Goal: Transaction & Acquisition: Purchase product/service

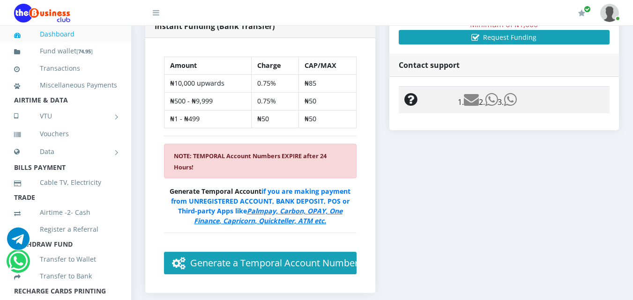
scroll to position [465, 0]
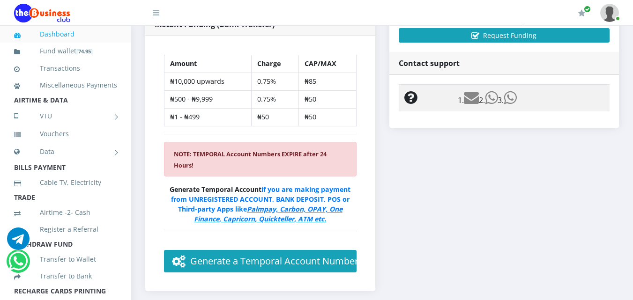
click at [63, 34] on link "Dashboard" at bounding box center [65, 34] width 103 height 22
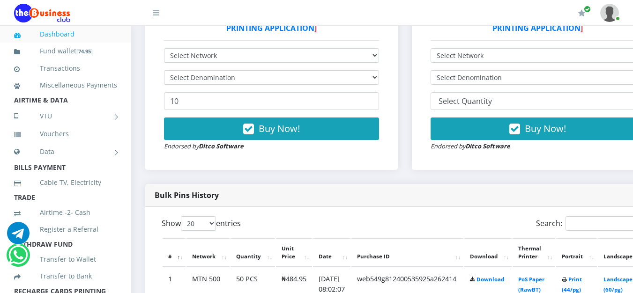
scroll to position [310, 0]
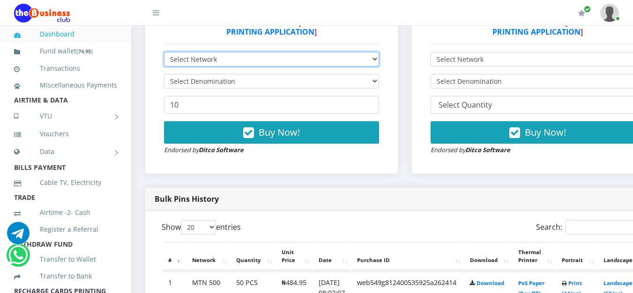
click at [310, 60] on select "Select Network MTN Globacom 9Mobile Airtel" at bounding box center [271, 59] width 215 height 15
select select "MTN"
click at [164, 53] on select "Select Network MTN Globacom 9Mobile Airtel" at bounding box center [271, 59] width 215 height 15
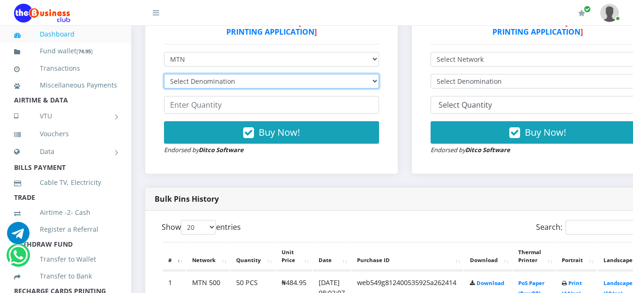
click at [240, 79] on select "Select Denomination MTN NGN100 - ₦96.99 MTN NGN200 - ₦193.98 MTN NGN400 - ₦387.…" at bounding box center [271, 81] width 215 height 15
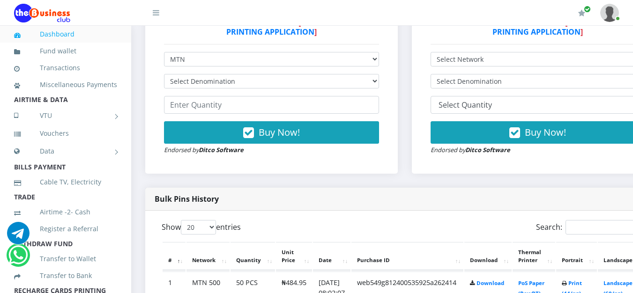
click at [60, 34] on link "Dashboard" at bounding box center [65, 34] width 103 height 22
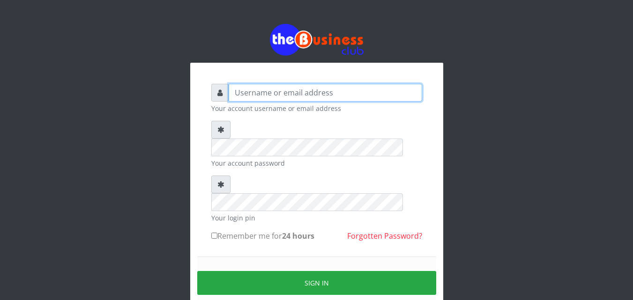
click at [256, 91] on input "text" at bounding box center [325, 93] width 193 height 18
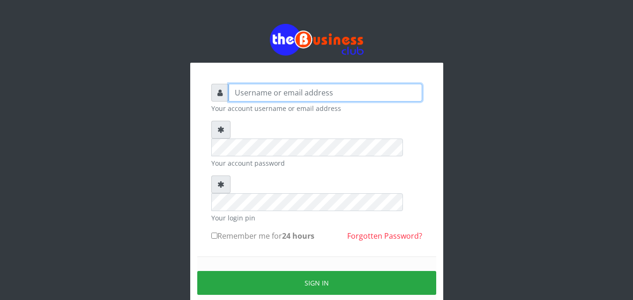
click at [256, 91] on input "text" at bounding box center [325, 93] width 193 height 18
click at [258, 96] on input "text" at bounding box center [325, 93] width 193 height 18
type input "jesussoldier2015@gmail.com"
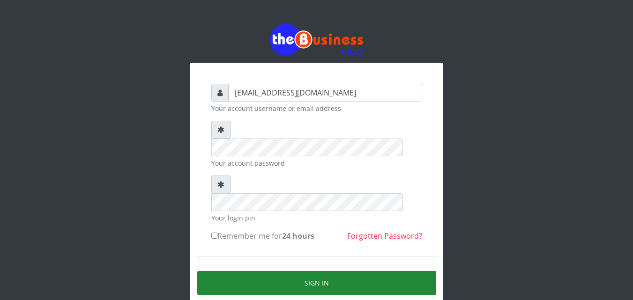
click at [318, 271] on button "Sign in" at bounding box center [316, 283] width 239 height 24
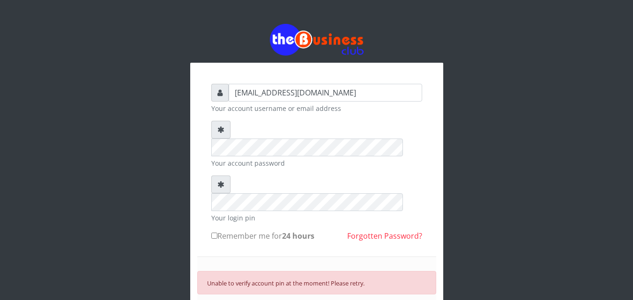
click at [207, 168] on div "jesussoldier2015@gmail.com Your account username or email address Your account …" at bounding box center [316, 223] width 225 height 293
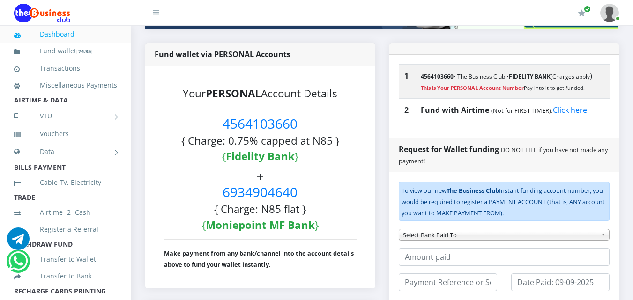
scroll to position [191, 0]
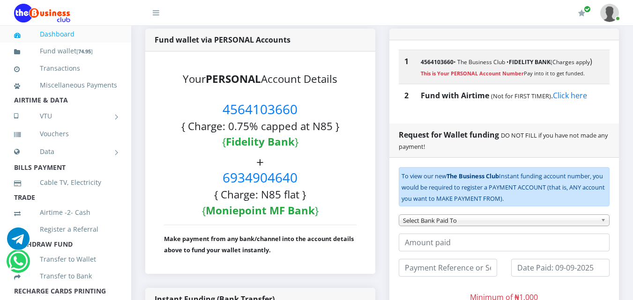
click at [49, 31] on link "Dashboard" at bounding box center [65, 34] width 103 height 22
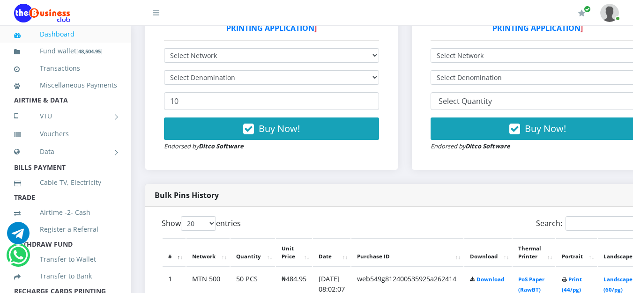
scroll to position [268, 0]
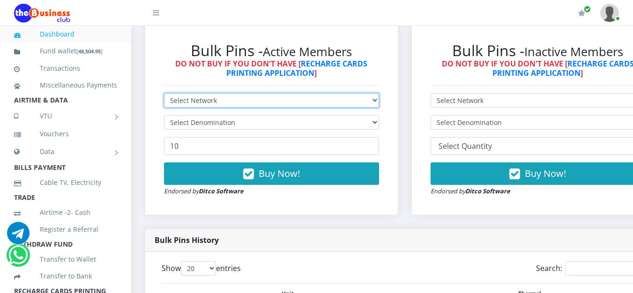
click at [325, 107] on select "Select Network MTN Globacom 9Mobile Airtel" at bounding box center [271, 100] width 215 height 15
select select "MTN"
click at [164, 95] on select "Select Network MTN Globacom 9Mobile Airtel" at bounding box center [271, 100] width 215 height 15
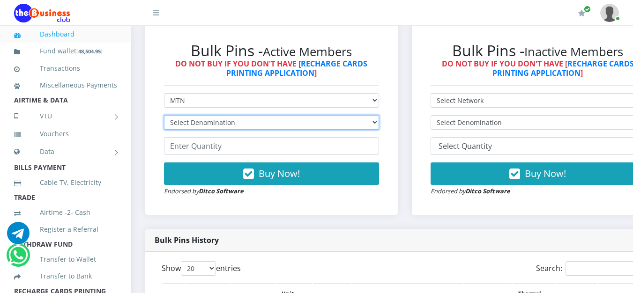
click at [230, 127] on select "Select Denomination MTN NGN100 - ₦96.99 MTN NGN200 - ₦193.98 MTN NGN400 - ₦387.…" at bounding box center [271, 122] width 215 height 15
select select "969.9-1000"
click at [164, 117] on select "Select Denomination MTN NGN100 - ₦96.99 MTN NGN200 - ₦193.98 MTN NGN400 - ₦387.…" at bounding box center [271, 122] width 215 height 15
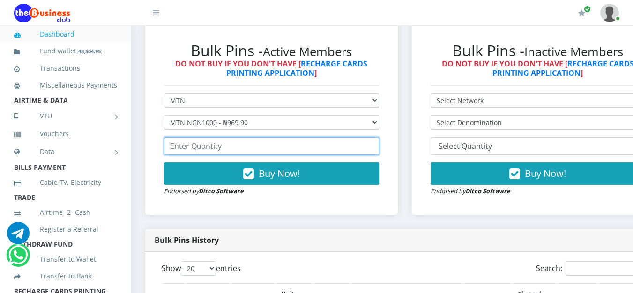
click at [206, 148] on input "number" at bounding box center [271, 146] width 215 height 18
click at [225, 149] on input "number" at bounding box center [271, 146] width 215 height 18
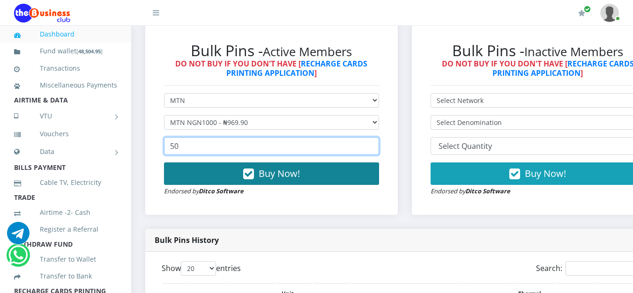
type input "50"
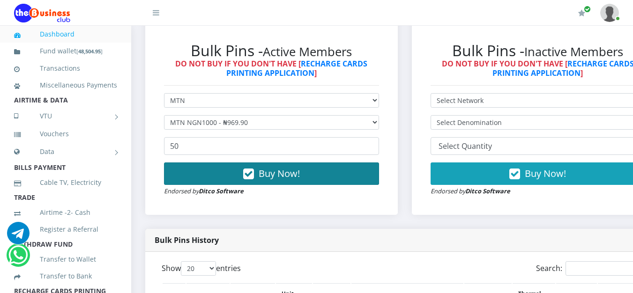
click at [285, 176] on span "Buy Now!" at bounding box center [278, 173] width 41 height 13
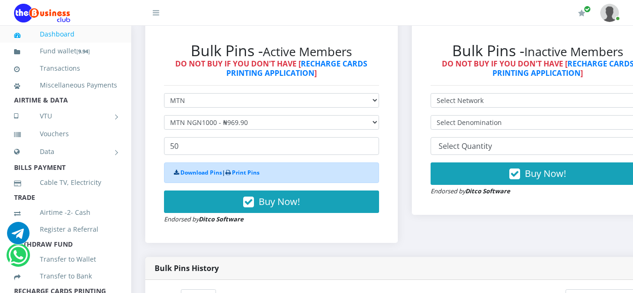
click at [53, 35] on link "Dashboard" at bounding box center [65, 34] width 103 height 22
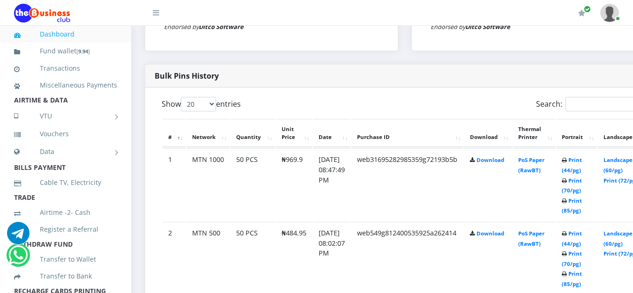
scroll to position [436, 0]
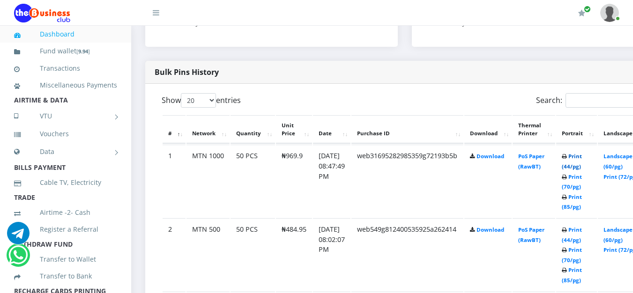
click at [582, 169] on link "Print (44/pg)" at bounding box center [571, 161] width 20 height 17
